Goal: Transaction & Acquisition: Purchase product/service

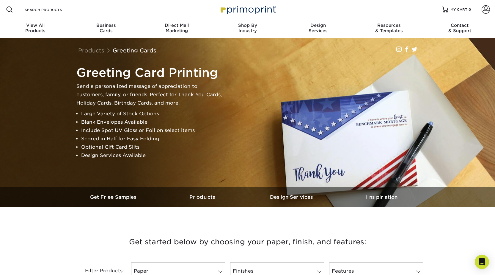
click at [61, 6] on div "Search Products" at bounding box center [50, 9] width 63 height 19
click at [228, 10] on img at bounding box center [248, 9] width 60 height 13
